Goal: Task Accomplishment & Management: Complete application form

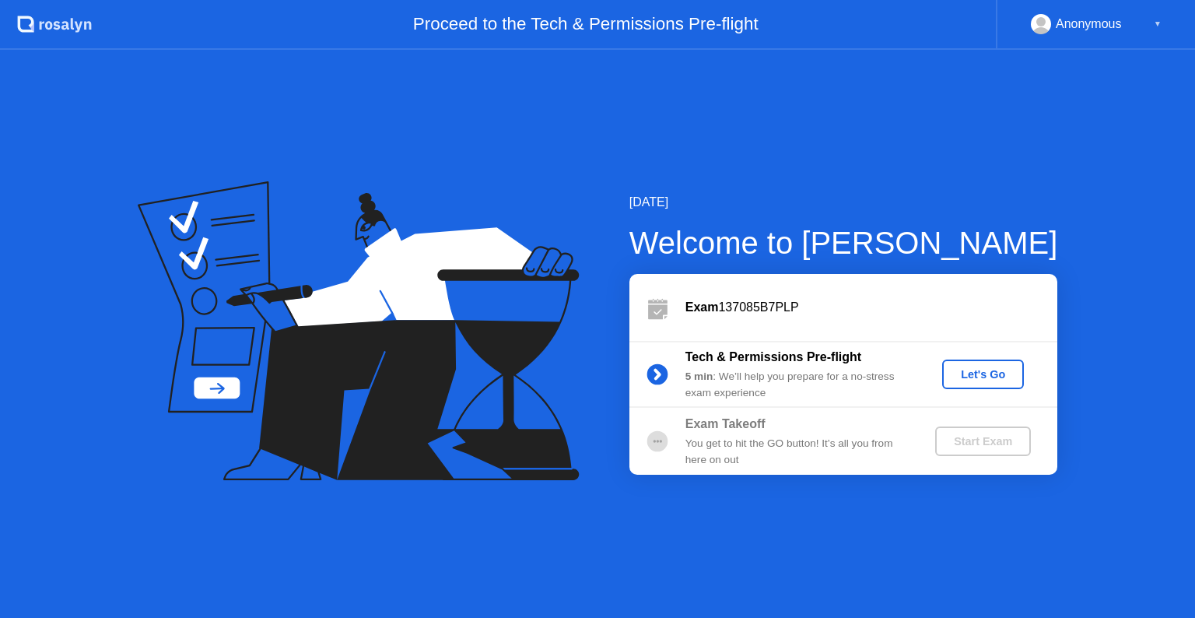
click at [995, 370] on div "Let's Go" at bounding box center [983, 374] width 69 height 12
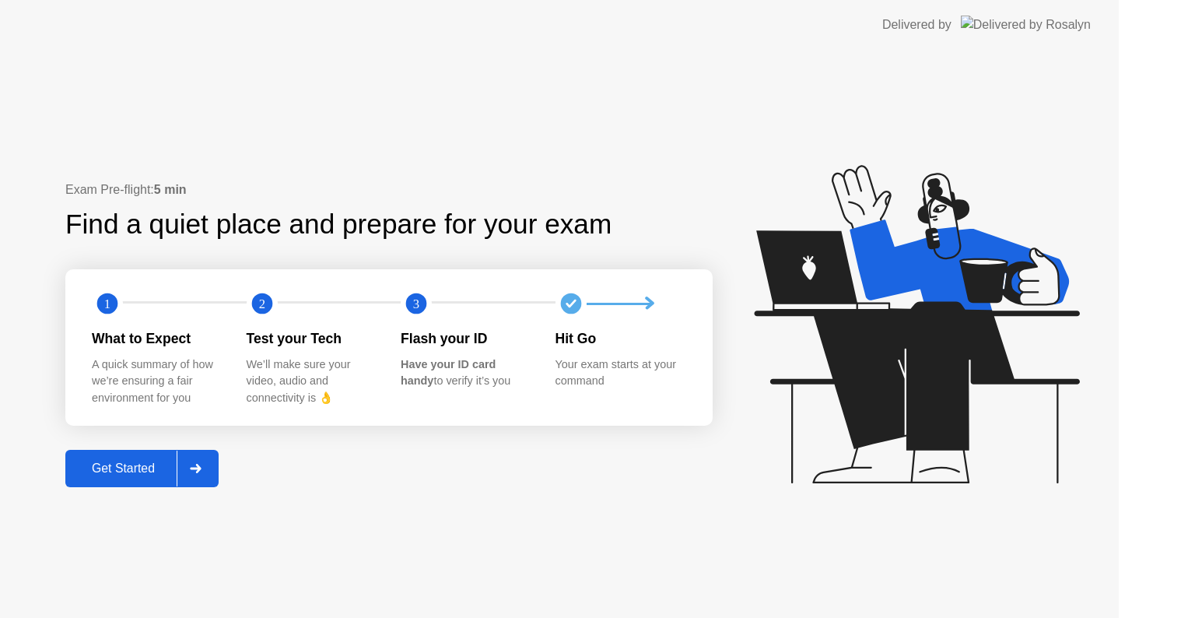
click at [146, 462] on div "Get Started" at bounding box center [123, 469] width 107 height 14
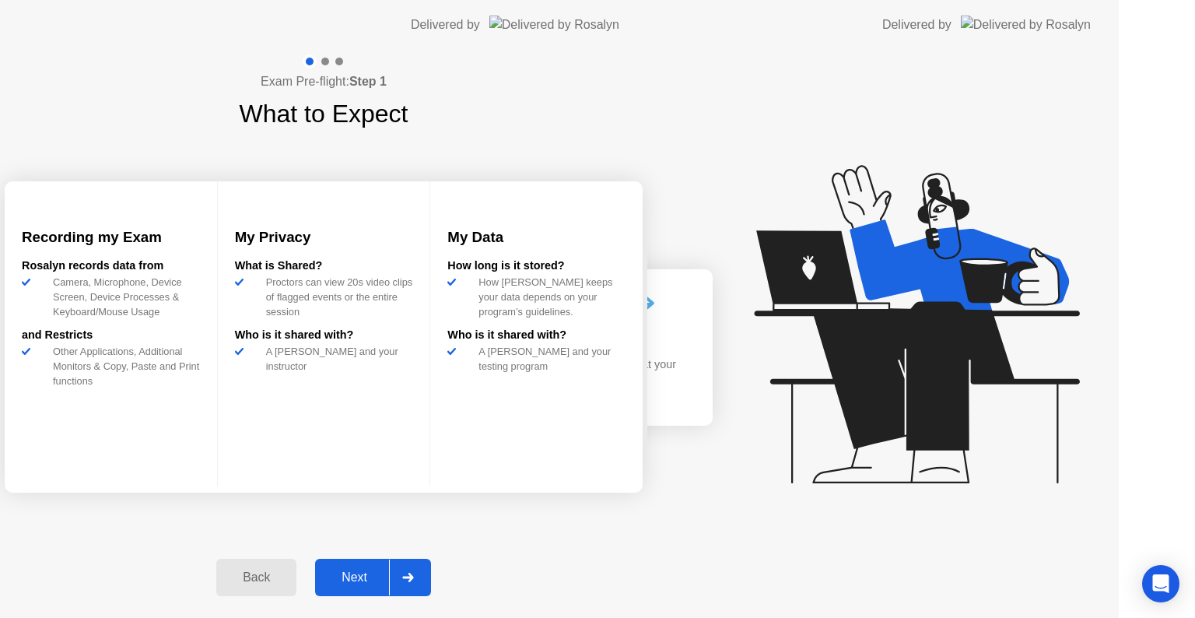
click at [170, 458] on div "Exam Pre-flight: Step 1 What to Expect Recording my Exam [PERSON_NAME] records …" at bounding box center [324, 334] width 648 height 568
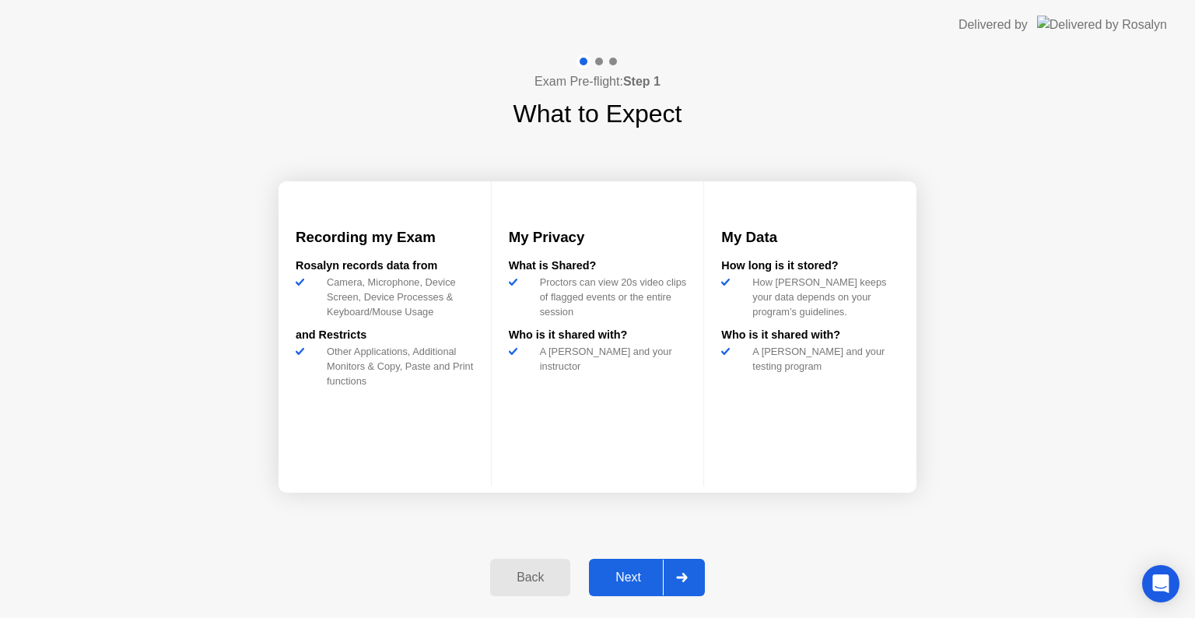
click at [644, 560] on button "Next" at bounding box center [647, 577] width 116 height 37
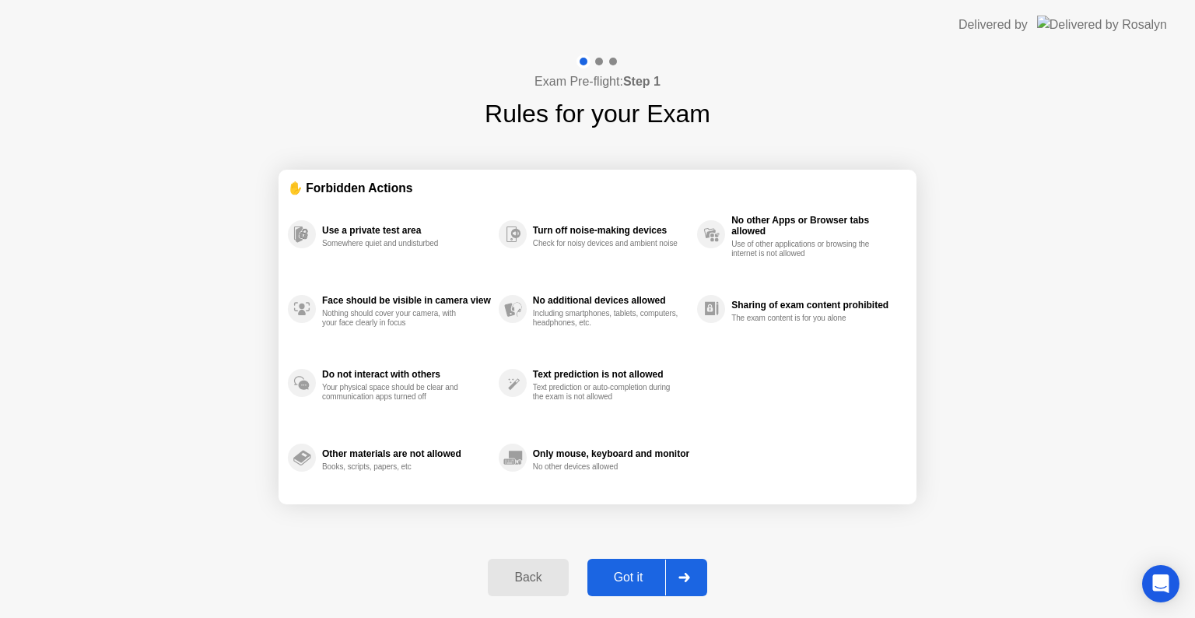
click at [638, 571] on div "Got it" at bounding box center [628, 578] width 73 height 14
select select "**********"
select select "*******"
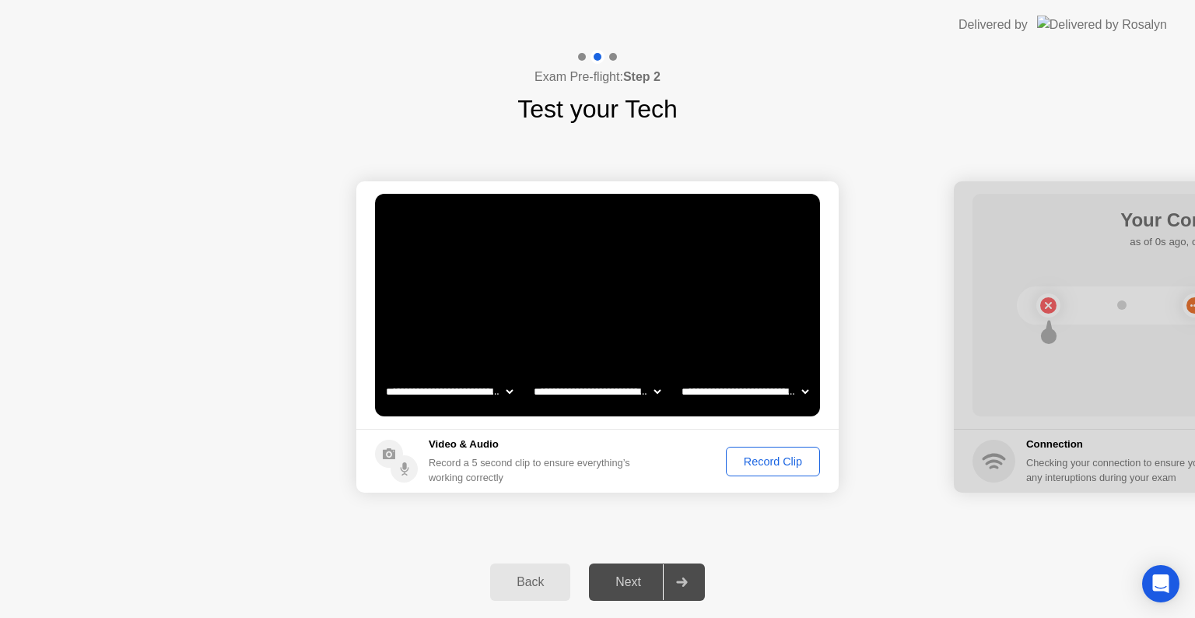
click at [634, 582] on div "Next" at bounding box center [628, 582] width 69 height 14
click at [751, 468] on div "Record Clip" at bounding box center [773, 461] width 83 height 12
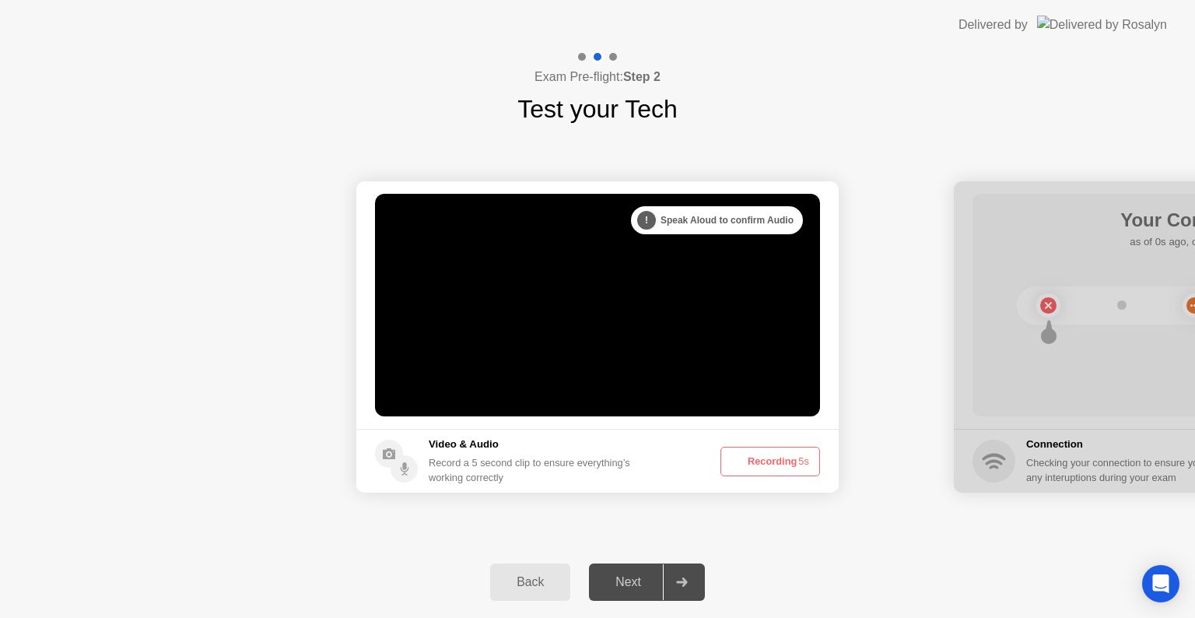
click at [757, 462] on button "Recording 5s" at bounding box center [771, 462] width 100 height 30
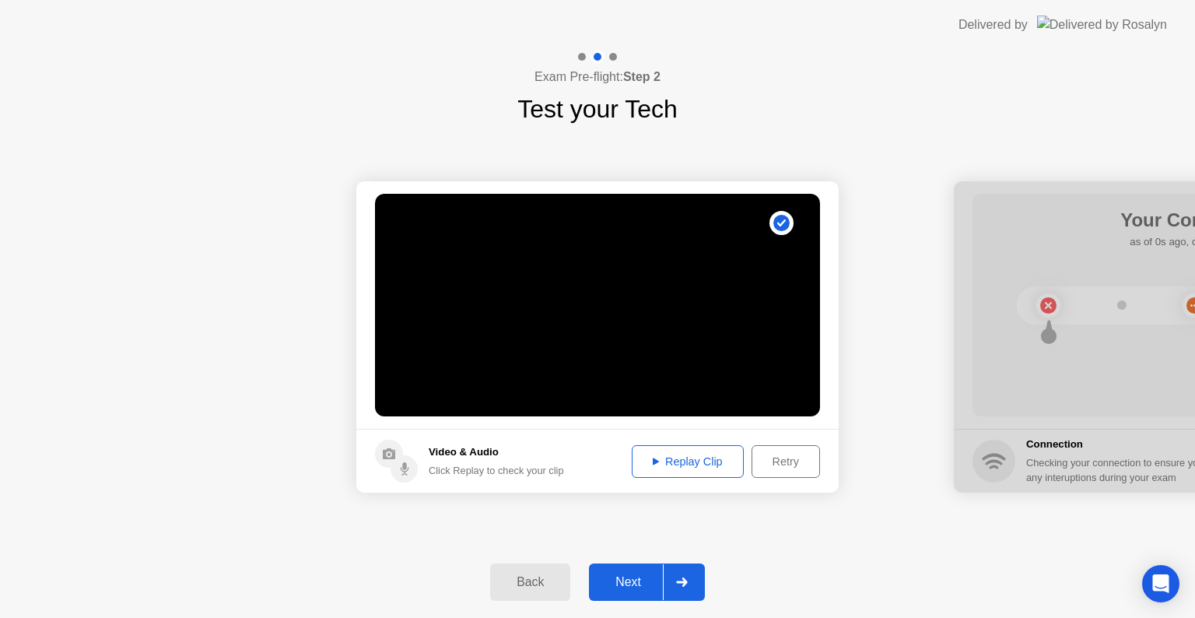
click at [691, 460] on div "Replay Clip" at bounding box center [687, 461] width 101 height 12
click at [630, 570] on button "Next" at bounding box center [647, 581] width 116 height 37
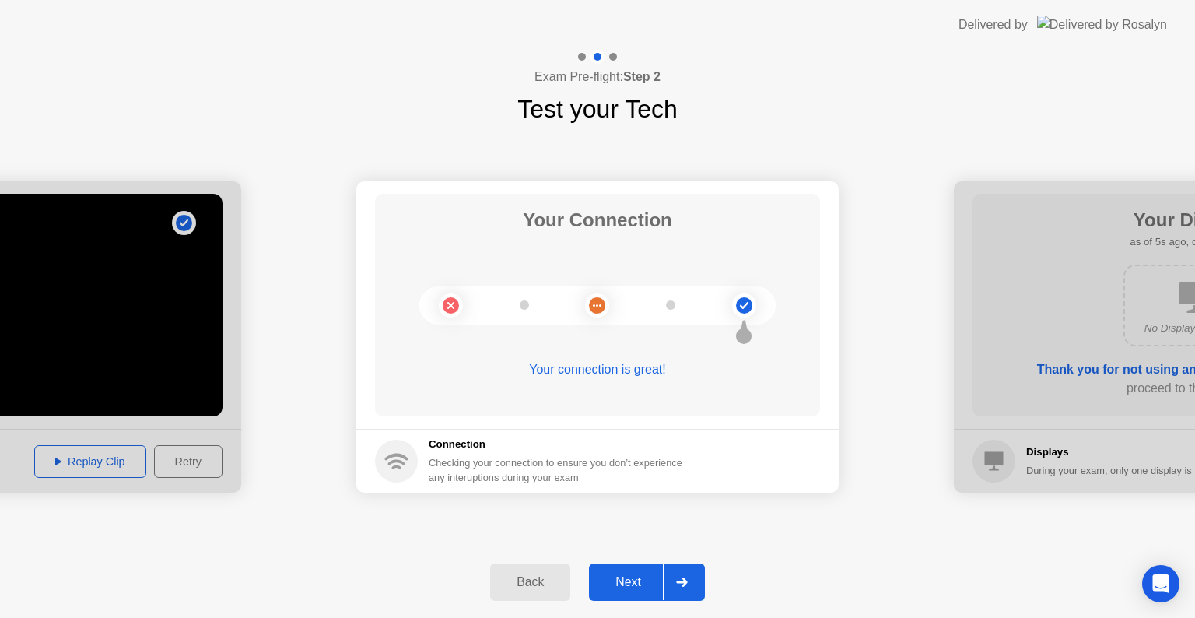
click at [625, 571] on button "Next" at bounding box center [647, 581] width 116 height 37
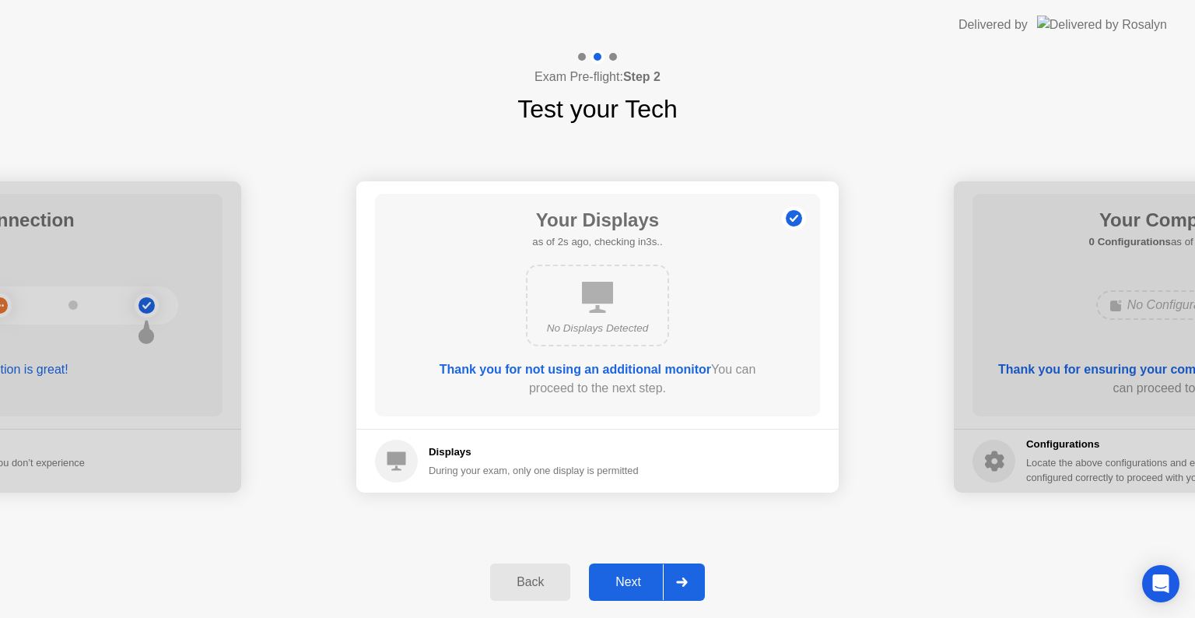
click at [625, 571] on button "Next" at bounding box center [647, 581] width 116 height 37
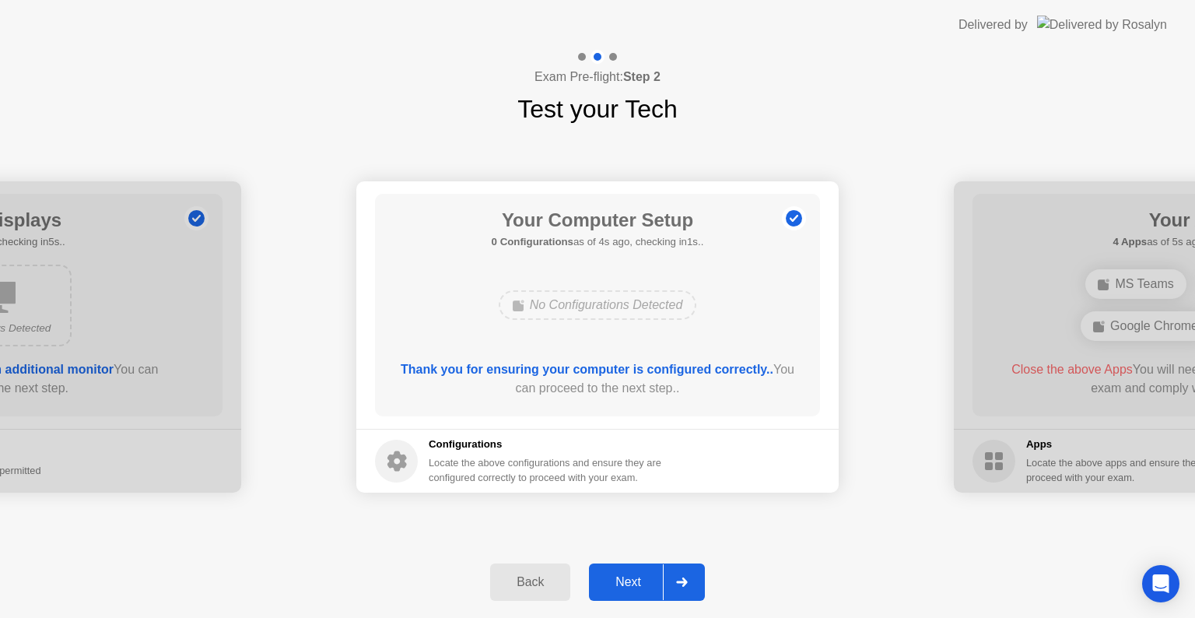
click at [629, 578] on div "Next" at bounding box center [628, 582] width 69 height 14
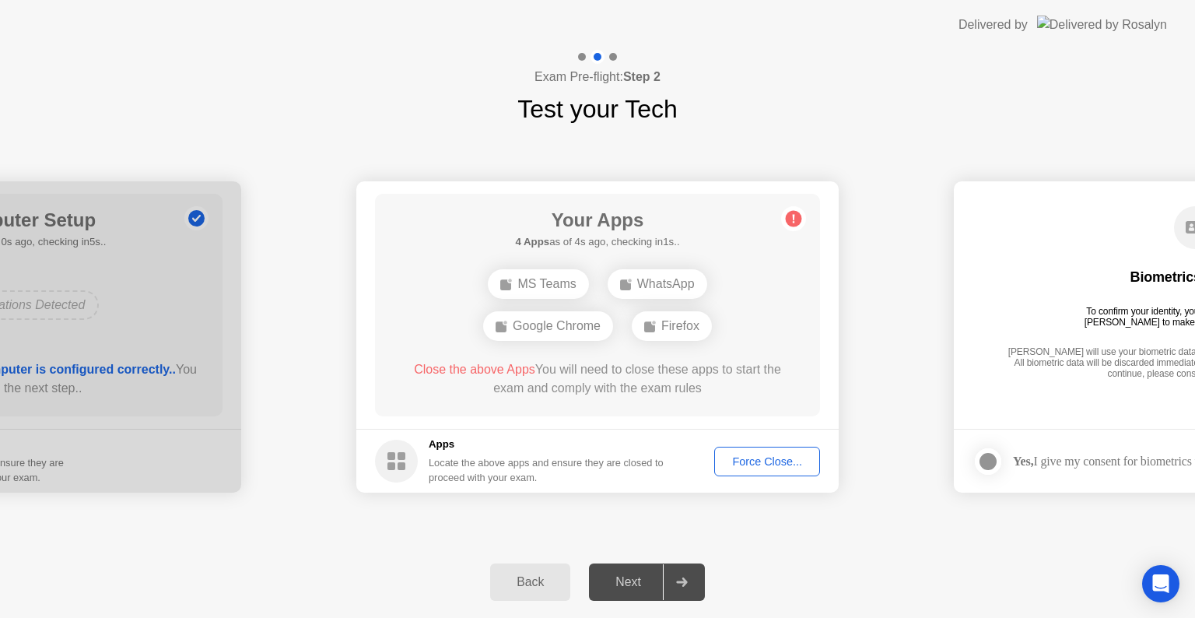
click at [741, 461] on div "Force Close..." at bounding box center [767, 461] width 95 height 12
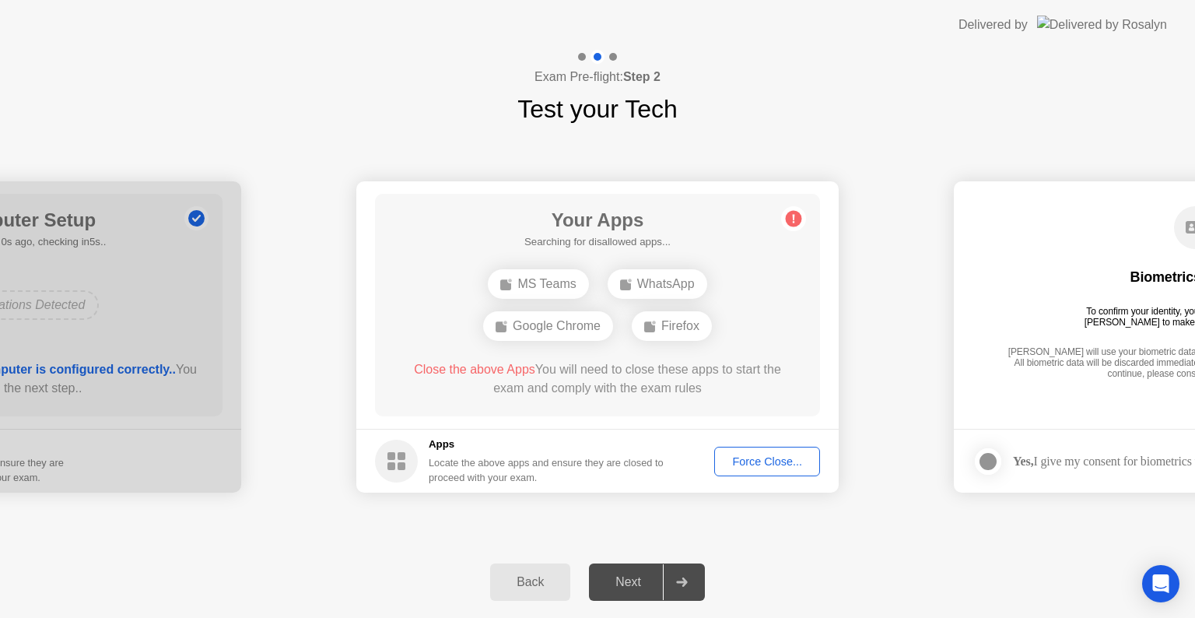
click at [632, 413] on div "Your Apps Searching for disallowed apps... MS Teams WhatsApp Google Chrome Fire…" at bounding box center [597, 305] width 445 height 223
click at [742, 460] on div "Force Close..." at bounding box center [767, 461] width 95 height 12
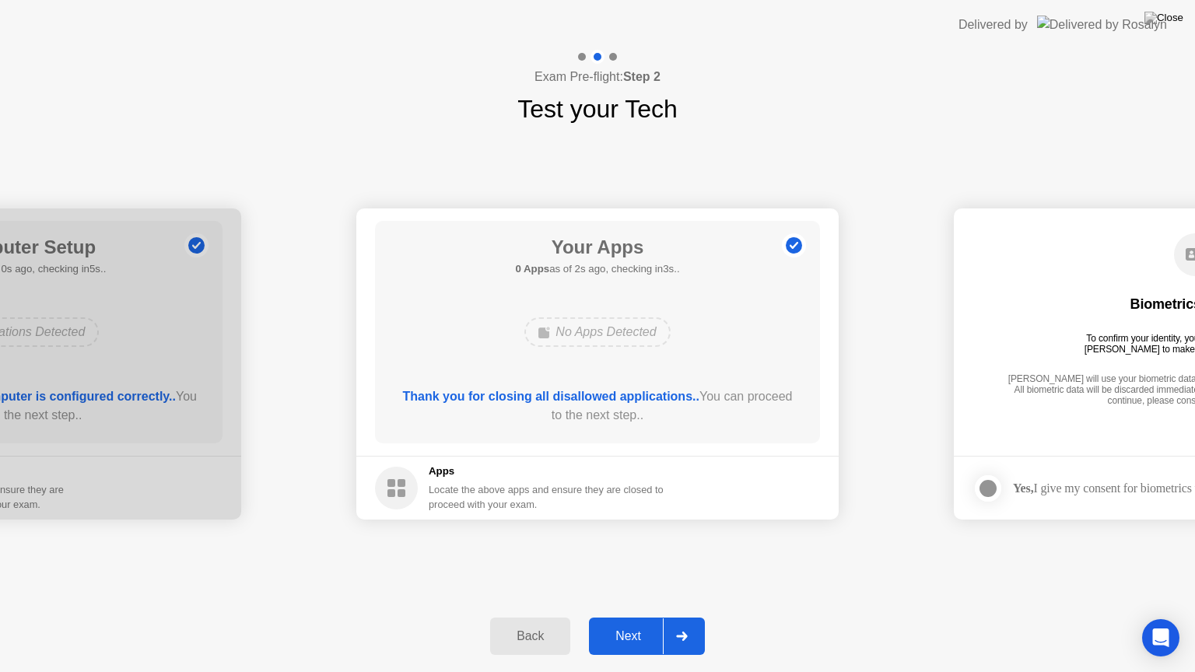
click at [620, 617] on div "Next" at bounding box center [628, 637] width 69 height 14
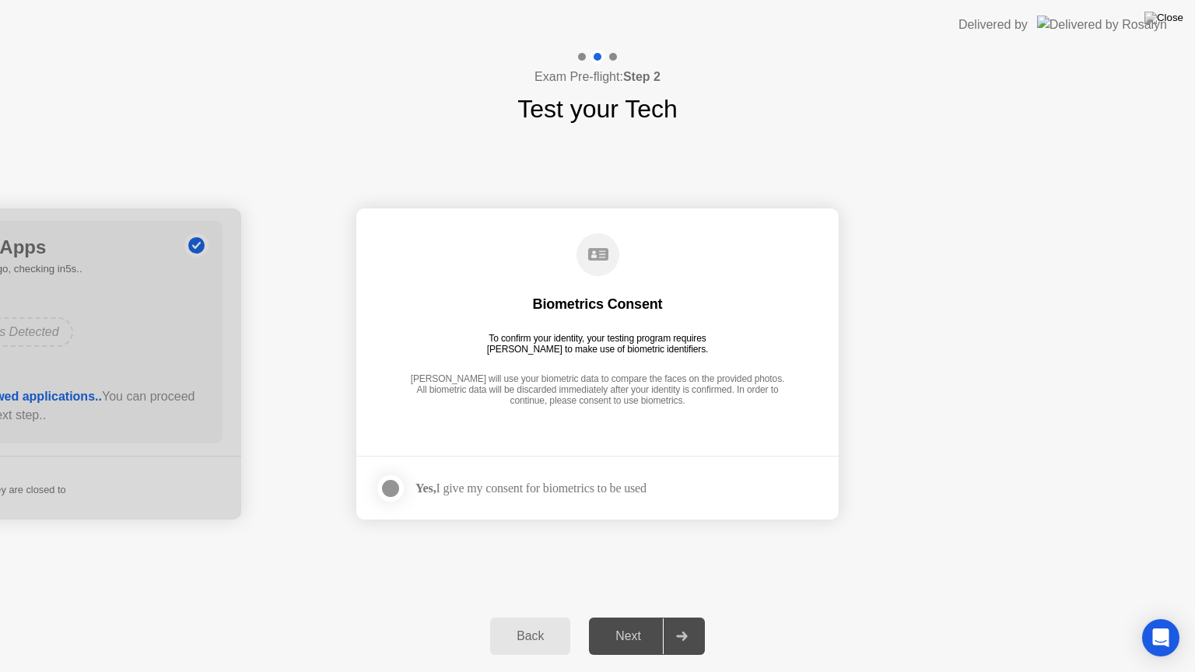
click at [626, 617] on div "Next" at bounding box center [628, 637] width 69 height 14
click at [388, 483] on div at bounding box center [390, 488] width 19 height 19
click at [629, 617] on div "Next" at bounding box center [628, 637] width 69 height 14
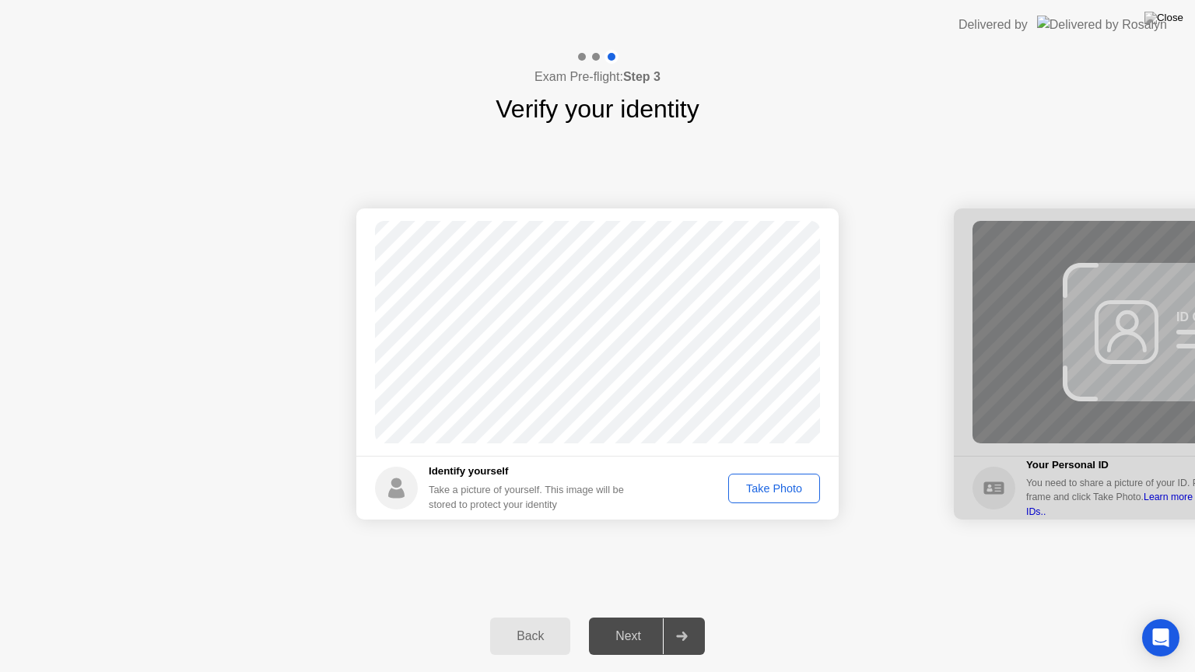
click at [767, 486] on div "Take Photo" at bounding box center [774, 489] width 81 height 12
click at [620, 617] on div "Next" at bounding box center [628, 637] width 69 height 14
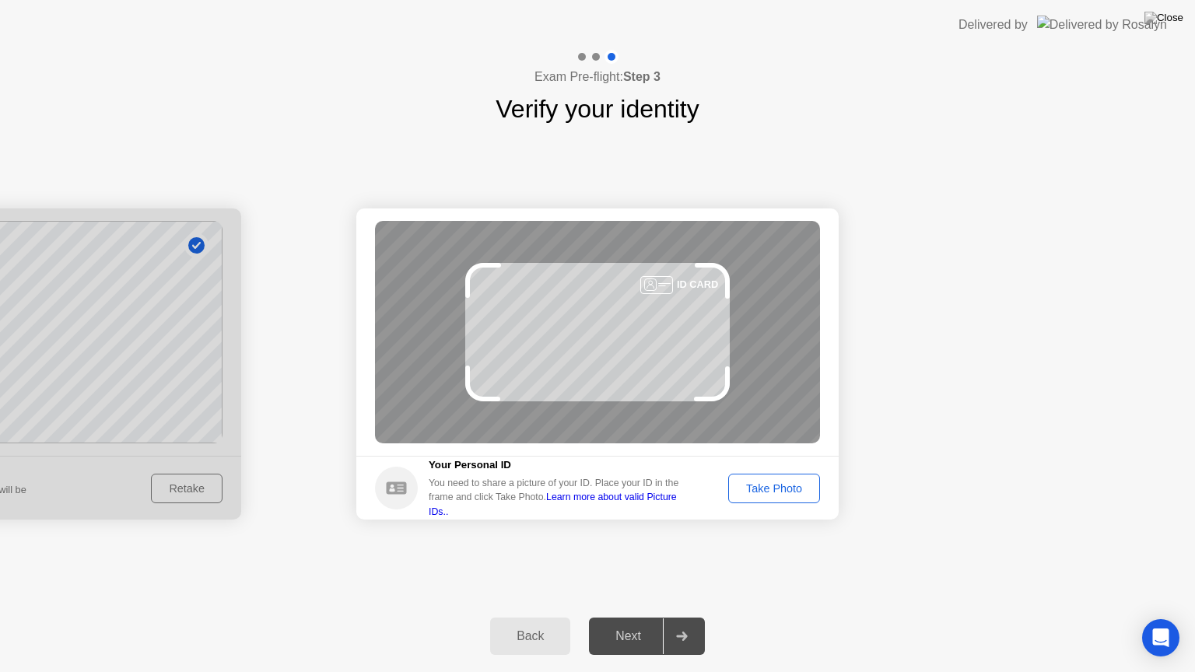
click at [774, 483] on div "Take Photo" at bounding box center [774, 489] width 81 height 12
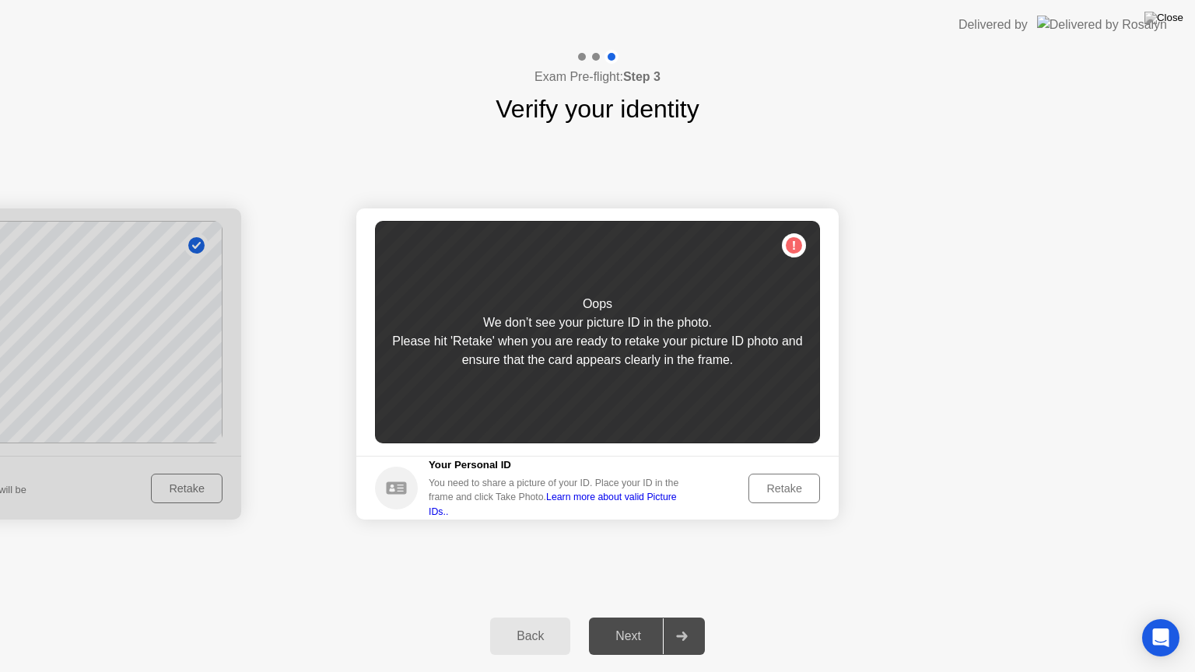
click at [784, 490] on div "Retake" at bounding box center [784, 489] width 61 height 12
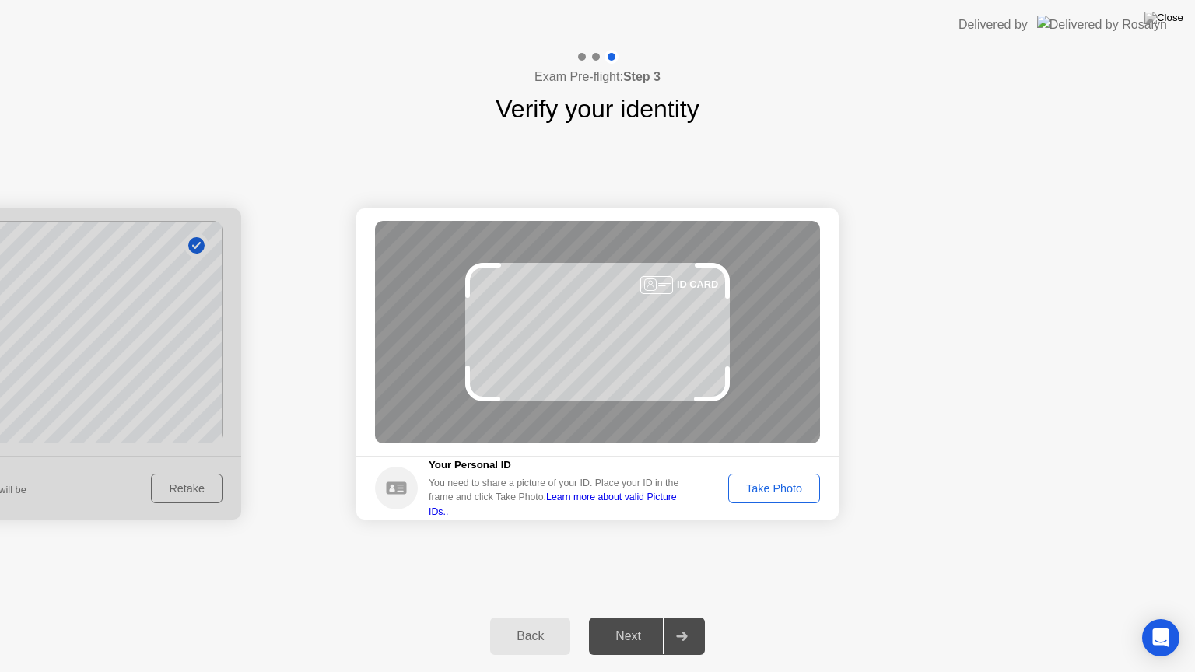
click at [758, 492] on div "Take Photo" at bounding box center [774, 489] width 81 height 12
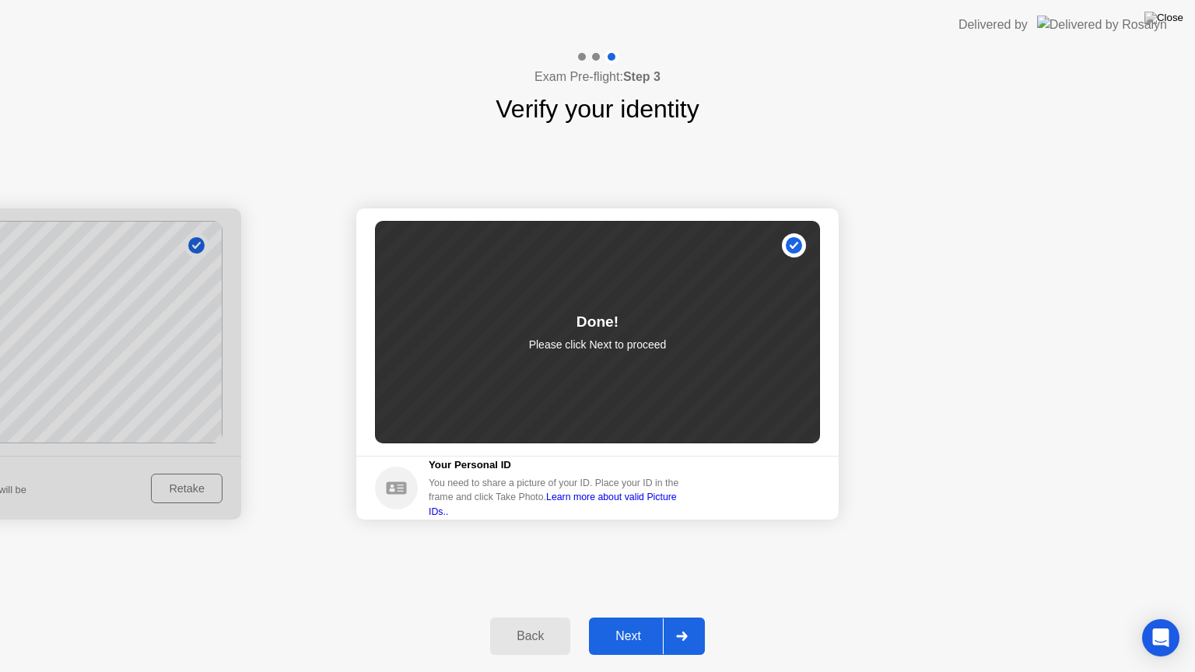
click at [648, 617] on div "Next" at bounding box center [628, 637] width 69 height 14
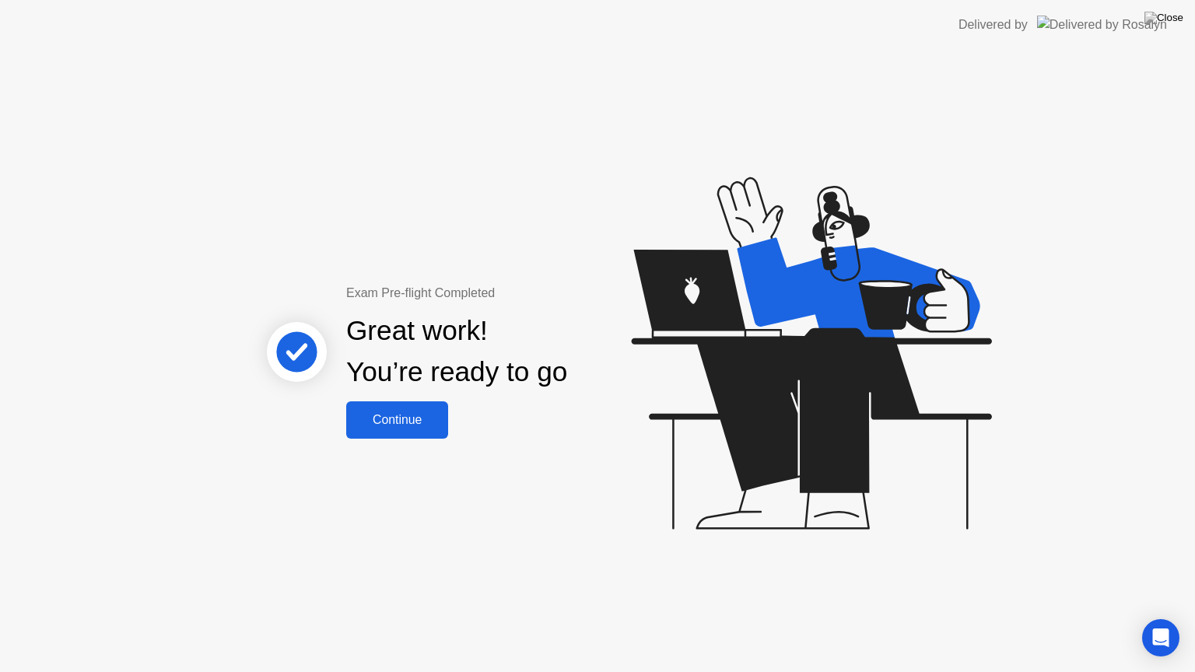
click at [396, 422] on div "Continue" at bounding box center [397, 420] width 93 height 14
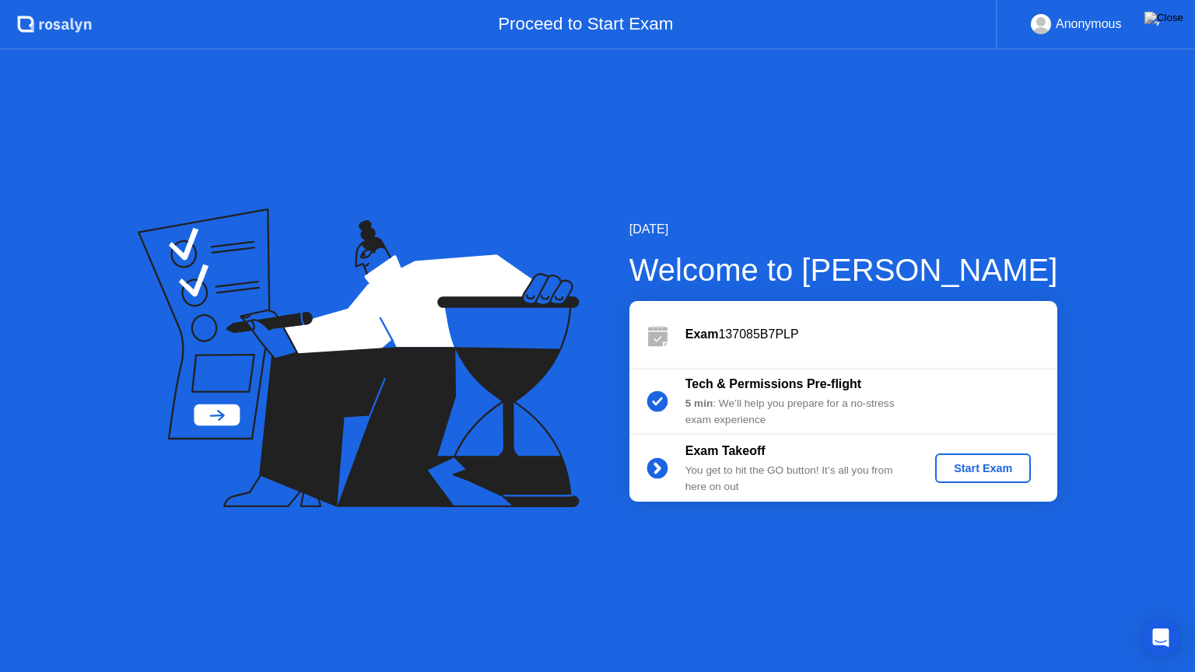
click at [970, 470] on div "Start Exam" at bounding box center [983, 468] width 83 height 12
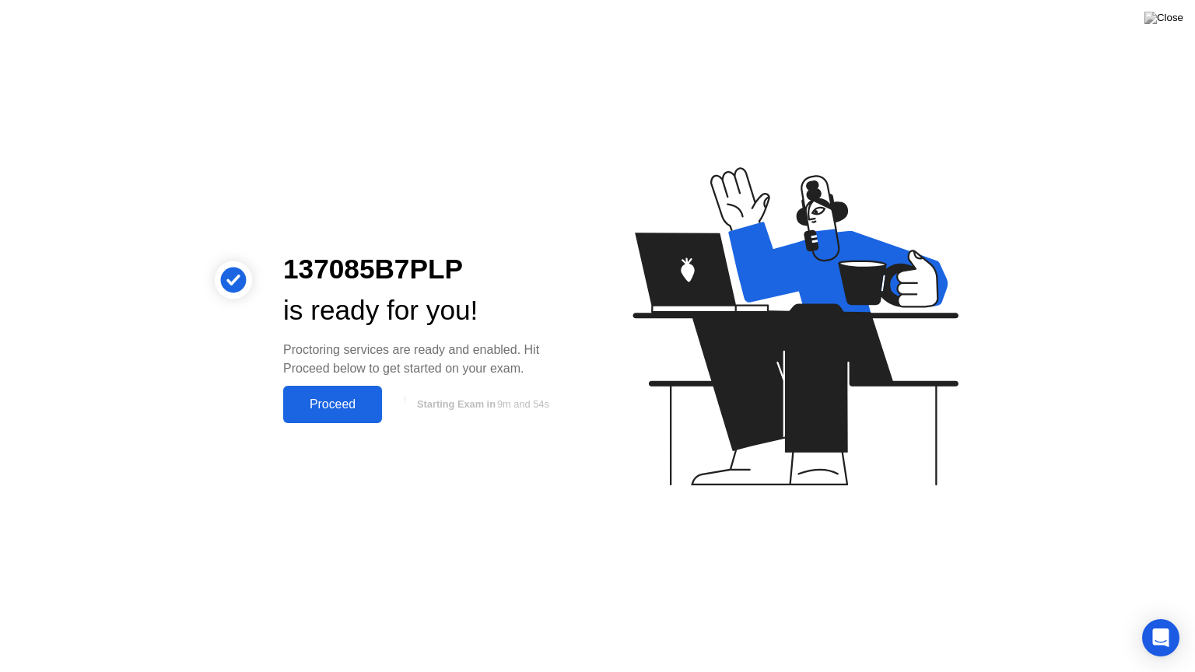
click at [336, 398] on div "Proceed" at bounding box center [333, 405] width 90 height 14
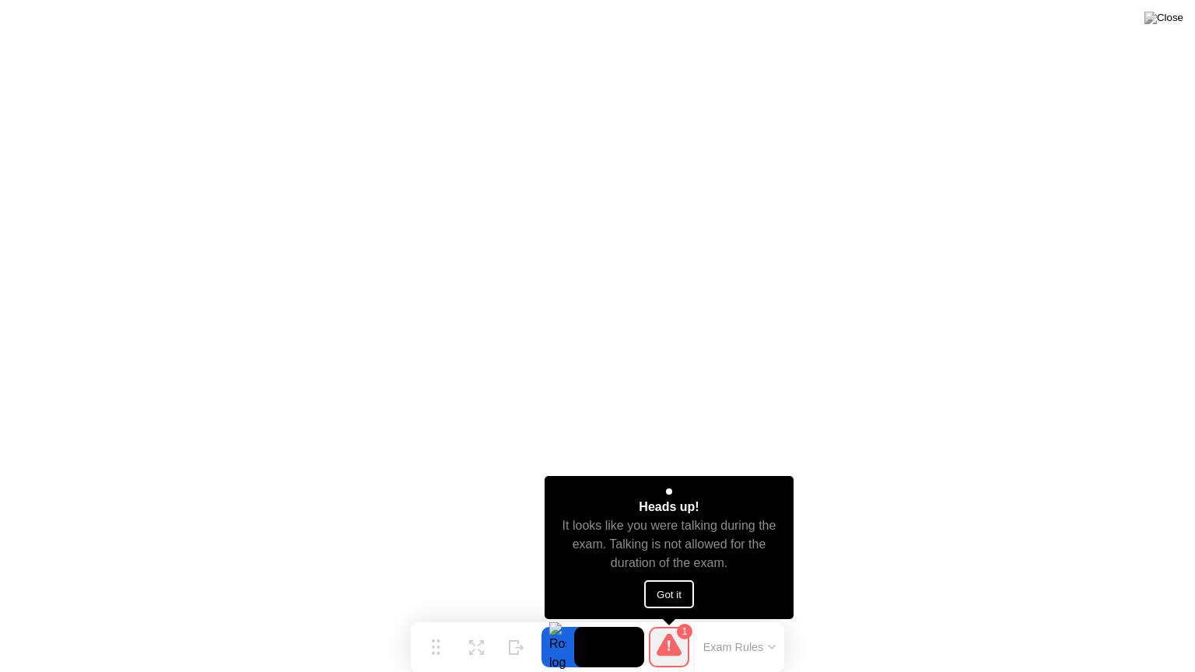
click at [663, 596] on button "Got it" at bounding box center [669, 595] width 50 height 28
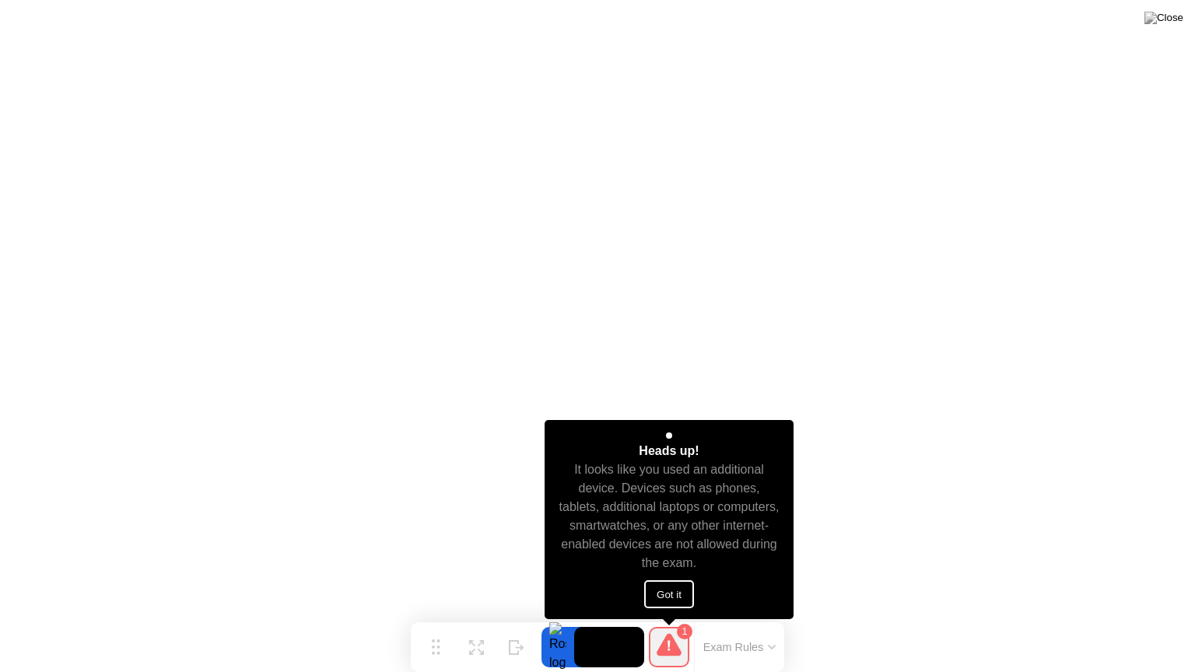
click at [654, 599] on button "Got it" at bounding box center [669, 595] width 50 height 28
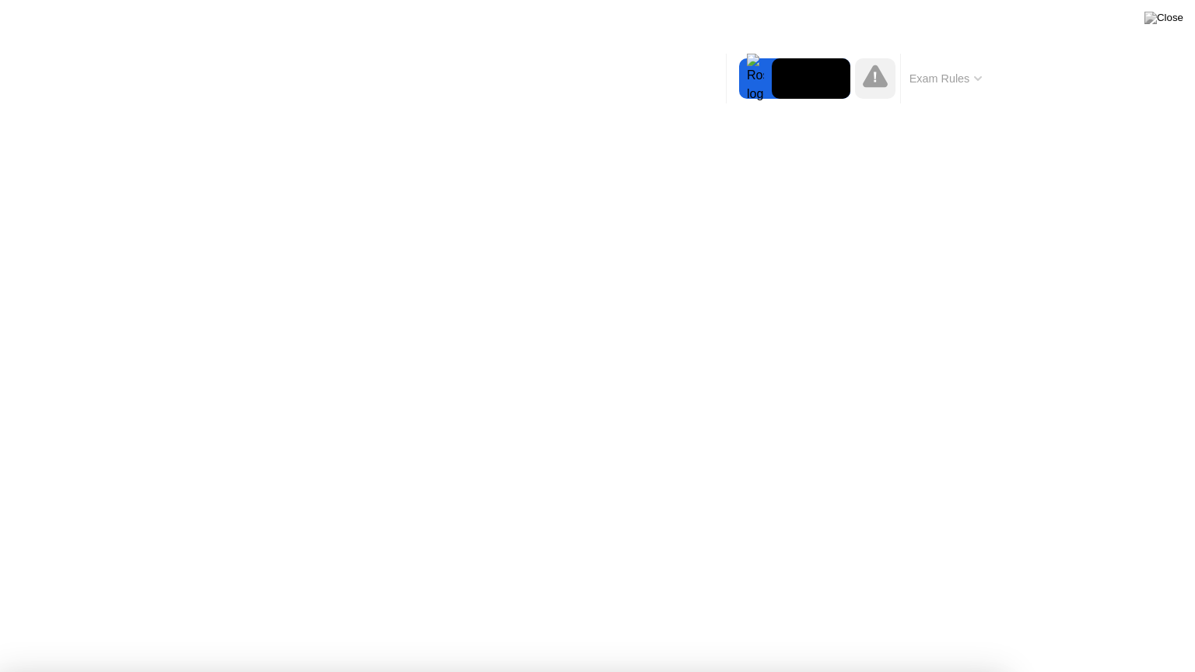
click at [1134, 617] on div at bounding box center [597, 672] width 1195 height 0
click at [1131, 617] on div at bounding box center [597, 672] width 1195 height 0
click at [1160, 617] on div at bounding box center [597, 672] width 1195 height 0
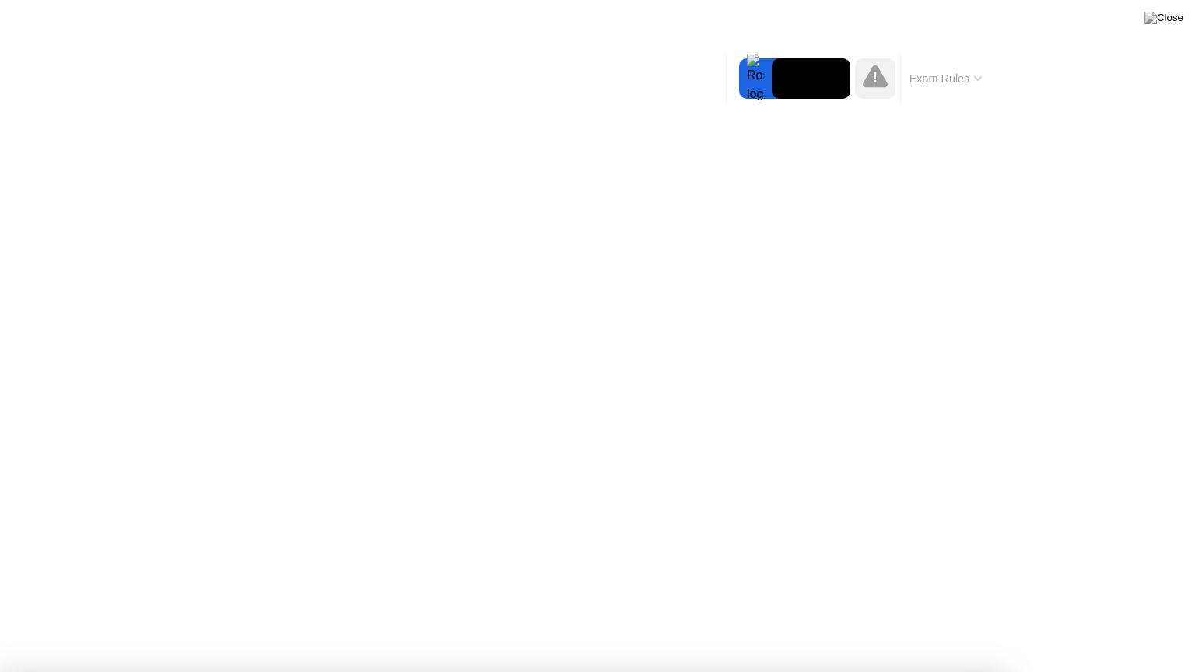
click at [1186, 617] on div at bounding box center [597, 672] width 1195 height 0
